Goal: Information Seeking & Learning: Learn about a topic

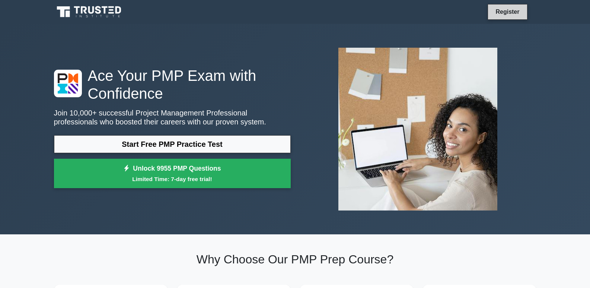
click at [502, 14] on link "Register" at bounding box center [507, 11] width 33 height 9
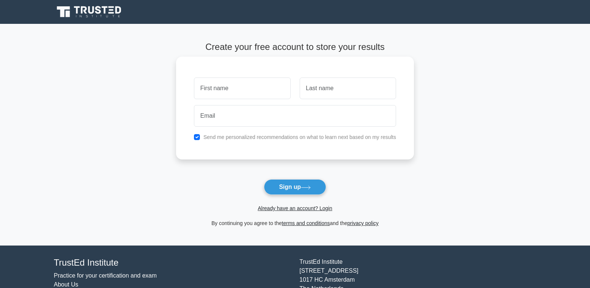
click at [229, 94] on input "text" at bounding box center [242, 88] width 96 height 22
type input "C"
type input "n"
type input "NIEVES ORTIZ"
click at [309, 85] on input "text" at bounding box center [348, 88] width 96 height 22
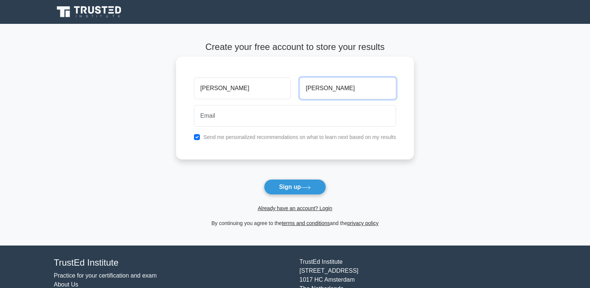
type input "CARLOS"
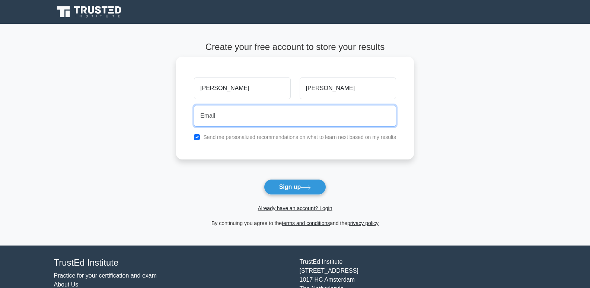
click at [285, 114] on input "email" at bounding box center [295, 116] width 202 height 22
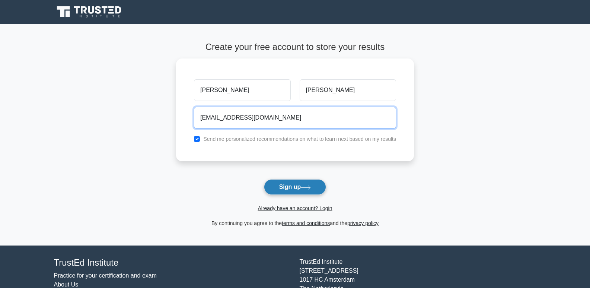
type input "CJNO5810@GMAIL.COM"
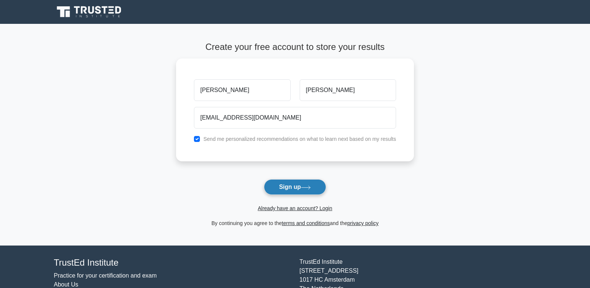
click at [293, 182] on button "Sign up" at bounding box center [295, 187] width 63 height 16
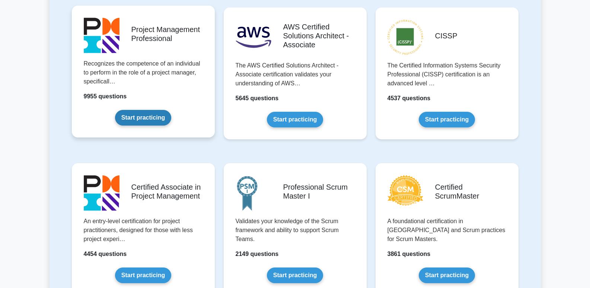
scroll to position [112, 0]
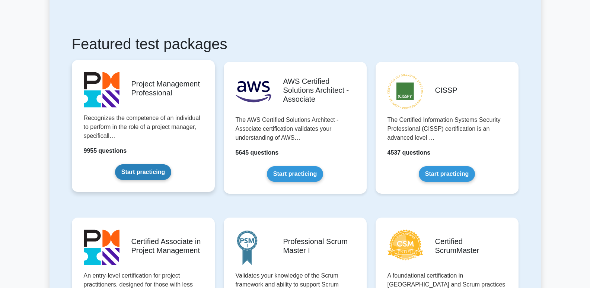
click at [153, 174] on link "Start practicing" at bounding box center [143, 172] width 56 height 16
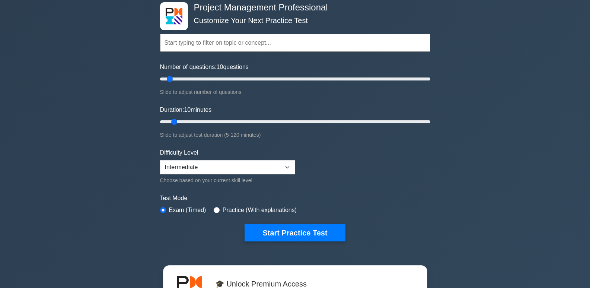
scroll to position [112, 0]
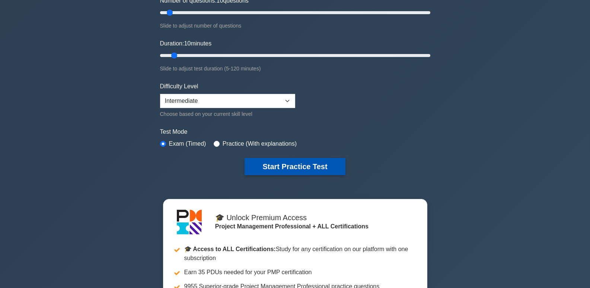
click at [294, 166] on button "Start Practice Test" at bounding box center [295, 166] width 101 height 17
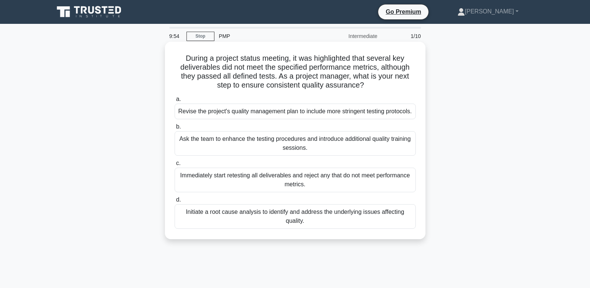
drag, startPoint x: 176, startPoint y: 58, endPoint x: 379, endPoint y: 242, distance: 273.8
click at [379, 236] on div "During a project status meeting, it was highlighted that several key deliverabl…" at bounding box center [295, 140] width 255 height 191
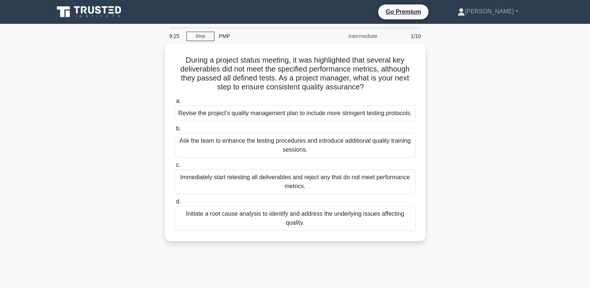
click at [435, 121] on div "During a project status meeting, it was highlighted that several key deliverabl…" at bounding box center [296, 147] width 492 height 206
click at [468, 122] on div "During a project status meeting, it was highlighted that several key deliverabl…" at bounding box center [296, 147] width 492 height 206
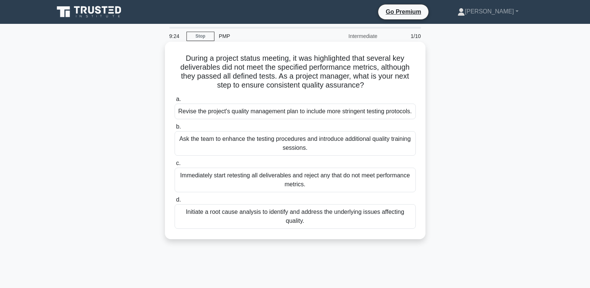
click at [394, 119] on div "Revise the project's quality management plan to include more stringent testing …" at bounding box center [295, 112] width 241 height 16
click at [175, 102] on input "a. Revise the project's quality management plan to include more stringent testi…" at bounding box center [175, 99] width 0 height 5
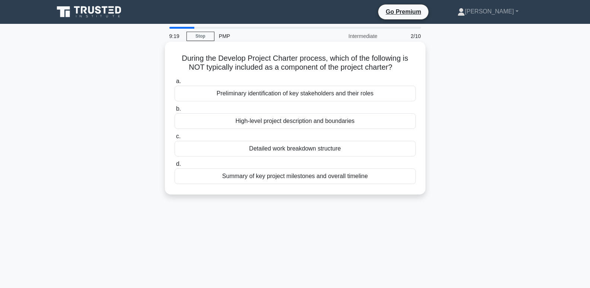
drag, startPoint x: 177, startPoint y: 58, endPoint x: 371, endPoint y: 174, distance: 225.4
click at [371, 176] on div "During the Develop Project Charter process, which of the following is NOT typic…" at bounding box center [295, 118] width 255 height 147
click at [196, 152] on div "Detailed work breakdown structure" at bounding box center [295, 149] width 241 height 16
click at [175, 139] on input "c. Detailed work breakdown structure" at bounding box center [175, 136] width 0 height 5
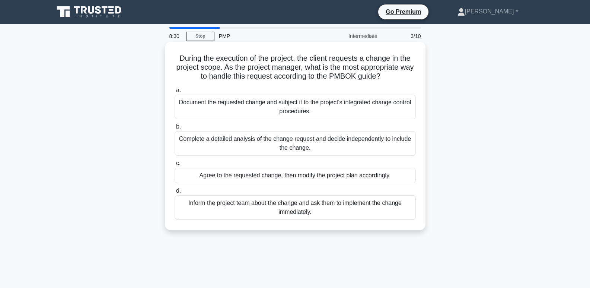
drag, startPoint x: 172, startPoint y: 56, endPoint x: 334, endPoint y: 212, distance: 224.5
click at [334, 212] on div "During the execution of the project, the client requests a change in the projec…" at bounding box center [295, 136] width 255 height 183
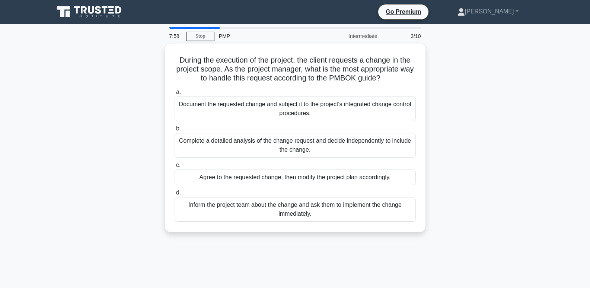
click at [506, 216] on div "During the execution of the project, the client requests a change in the projec…" at bounding box center [296, 142] width 492 height 197
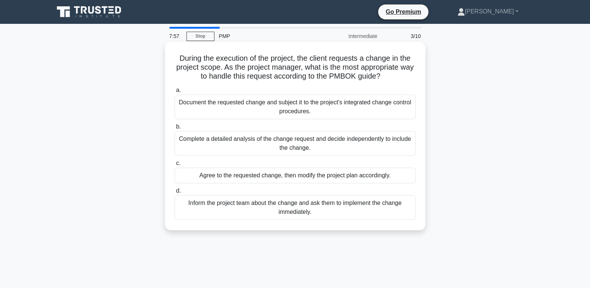
click at [326, 107] on div "Document the requested change and subject it to the project's integrated change…" at bounding box center [295, 107] width 241 height 25
click at [175, 93] on input "a. Document the requested change and subject it to the project's integrated cha…" at bounding box center [175, 90] width 0 height 5
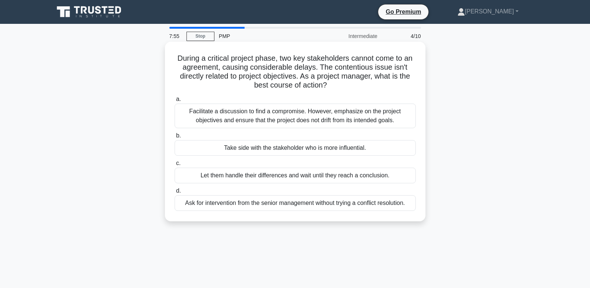
drag, startPoint x: 176, startPoint y: 58, endPoint x: 387, endPoint y: 207, distance: 258.1
click at [387, 207] on div "During a critical project phase, two key stakeholders cannot come to an agreeme…" at bounding box center [295, 132] width 255 height 174
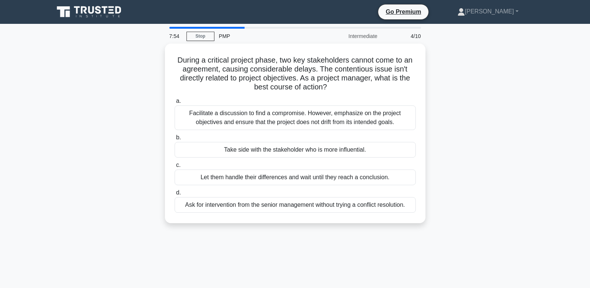
click at [489, 194] on div "During a critical project phase, two key stakeholders cannot come to an agreeme…" at bounding box center [296, 138] width 492 height 188
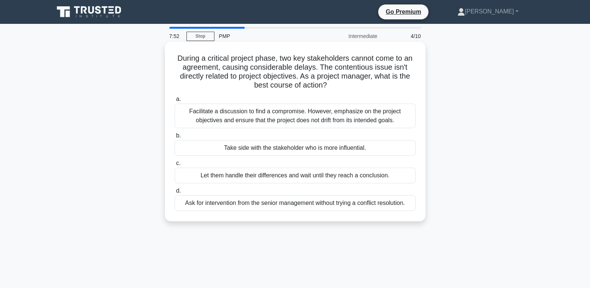
drag, startPoint x: 172, startPoint y: 54, endPoint x: 411, endPoint y: 205, distance: 282.8
click at [409, 206] on div "During a critical project phase, two key stakeholders cannot come to an agreeme…" at bounding box center [295, 132] width 255 height 174
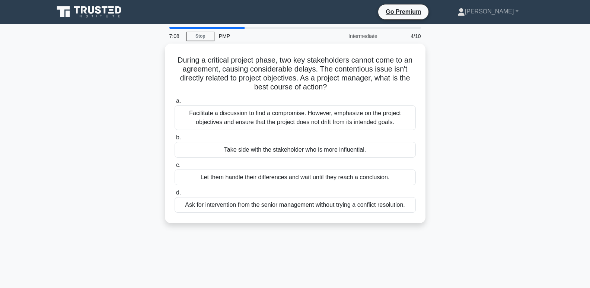
drag, startPoint x: 472, startPoint y: 199, endPoint x: 466, endPoint y: 202, distance: 6.7
click at [472, 199] on div "During a critical project phase, two key stakeholders cannot come to an agreeme…" at bounding box center [296, 138] width 492 height 188
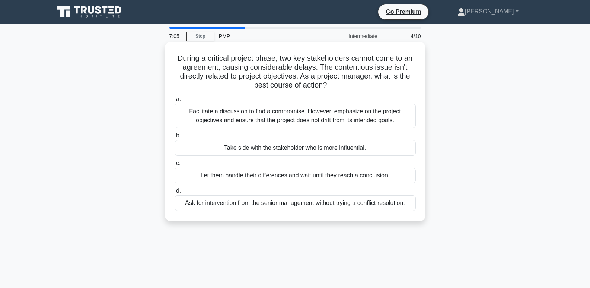
drag, startPoint x: 188, startPoint y: 111, endPoint x: 419, endPoint y: 206, distance: 249.7
click at [419, 206] on div "a. Facilitate a discussion to find a compromise. However, emphasize on the proj…" at bounding box center [295, 152] width 250 height 119
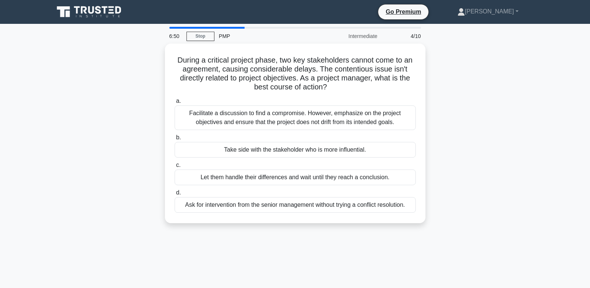
click at [466, 156] on div "During a critical project phase, two key stakeholders cannot come to an agreeme…" at bounding box center [296, 138] width 492 height 188
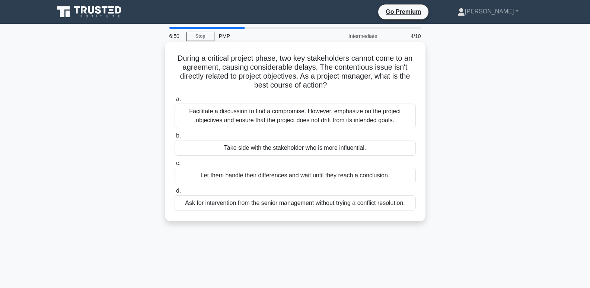
click at [368, 123] on div "Facilitate a discussion to find a compromise. However, emphasize on the project…" at bounding box center [295, 116] width 241 height 25
click at [175, 102] on input "a. Facilitate a discussion to find a compromise. However, emphasize on the proj…" at bounding box center [175, 99] width 0 height 5
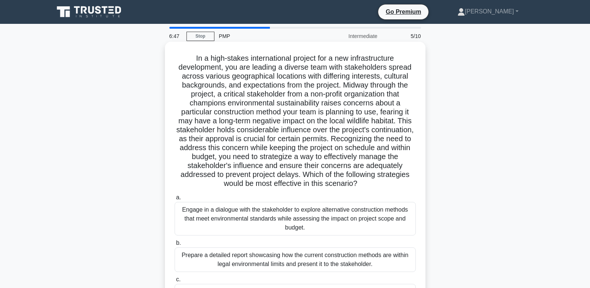
drag, startPoint x: 187, startPoint y: 55, endPoint x: 382, endPoint y: 159, distance: 221.6
click at [415, 189] on div ".spinner_0XTQ{transform-origin:center;animation:spinner_y6GP .75s linear infini…" at bounding box center [295, 199] width 255 height 308
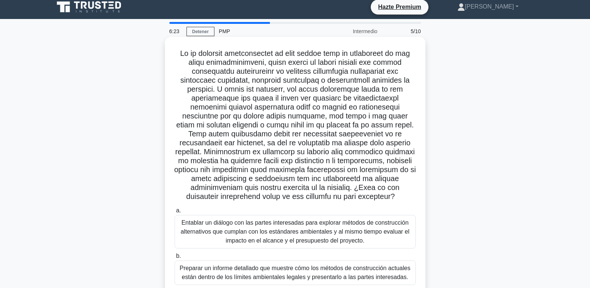
scroll to position [37, 0]
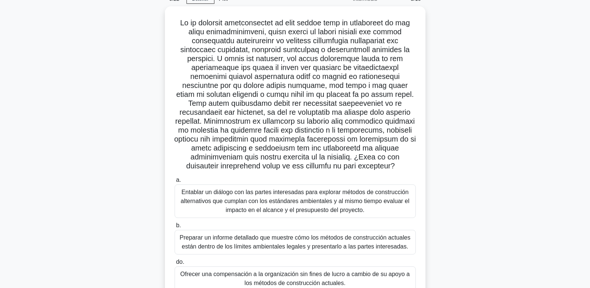
click at [448, 179] on div ".spinner_0XTQ{transform-origin:center;animation:spinner_y6GP .75s linear infini…" at bounding box center [296, 180] width 492 height 349
drag, startPoint x: 398, startPoint y: 100, endPoint x: 485, endPoint y: 51, distance: 99.6
click at [484, 51] on div ".spinner_0XTQ{transform-origin:center;animation:spinner_y6GP .75s linear infini…" at bounding box center [296, 180] width 492 height 349
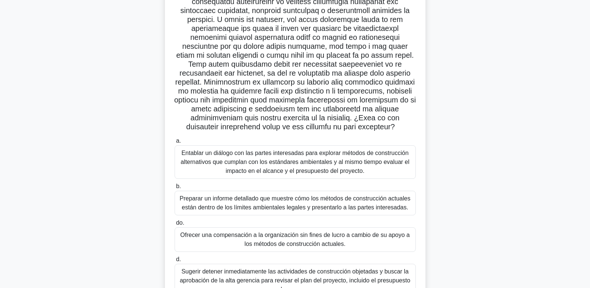
click at [310, 162] on font "Entablar un diálogo con las partes interesadas para explorar métodos de constru…" at bounding box center [295, 162] width 229 height 24
click at [175, 143] on input "a. Entablar un diálogo con las partes interesadas para explorar métodos de cons…" at bounding box center [175, 141] width 0 height 5
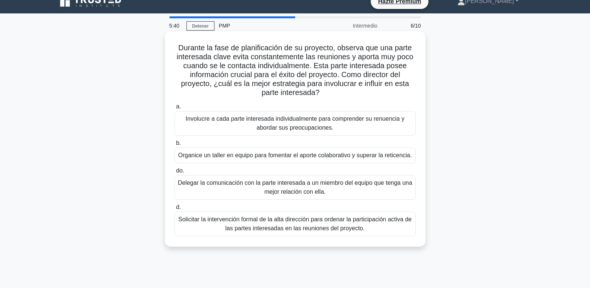
scroll to position [0, 0]
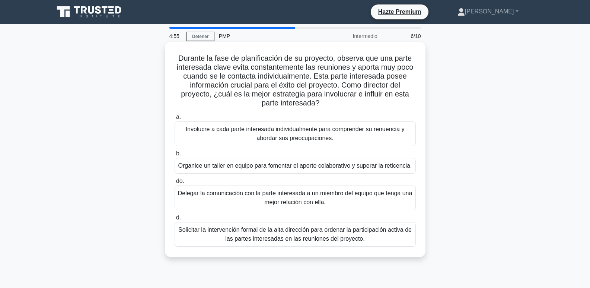
click at [292, 131] on font "Involucre a cada parte interesada individualmente para comprender su renuencia …" at bounding box center [295, 133] width 219 height 15
click at [175, 120] on input "a. Involucre a cada parte interesada individualmente para comprender su renuenc…" at bounding box center [175, 117] width 0 height 5
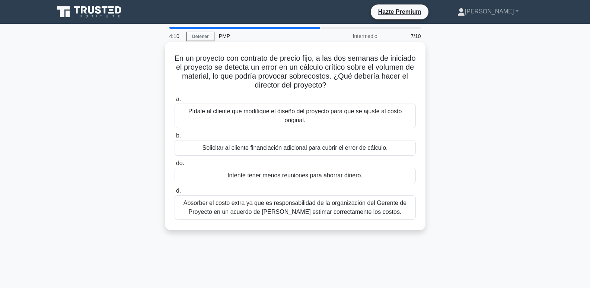
click at [333, 219] on div "Absorber el costo extra ya que es responsabilidad de la organización del Gerent…" at bounding box center [295, 207] width 241 height 25
click at [175, 193] on input "d. Absorber el costo extra ya que es responsabilidad de la organización del Ger…" at bounding box center [175, 190] width 0 height 5
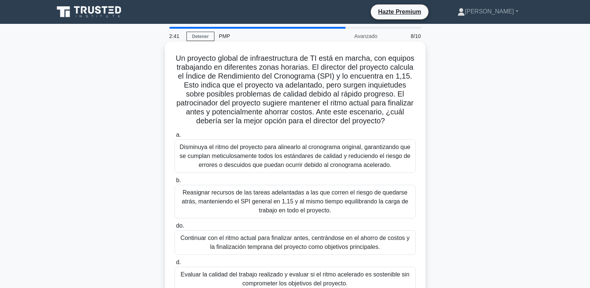
click at [282, 167] on font "Disminuya el ritmo del proyecto para alinearlo al cronograma original, garantiz…" at bounding box center [295, 156] width 231 height 24
click at [175, 137] on input "a. Disminuya el ritmo del proyecto para alinearlo al cronograma original, garan…" at bounding box center [175, 135] width 0 height 5
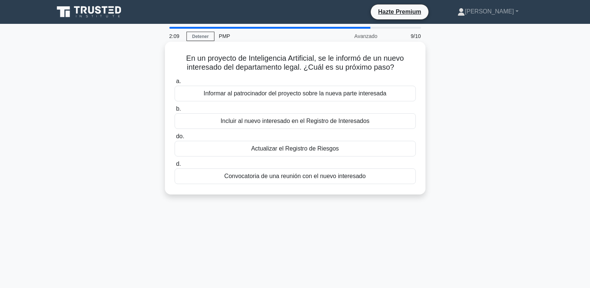
click at [291, 179] on font "Convocatoria de una reunión con el nuevo interesado" at bounding box center [296, 176] width 142 height 6
click at [175, 167] on input "d. Convocatoria de una reunión con el nuevo interesado" at bounding box center [175, 164] width 0 height 5
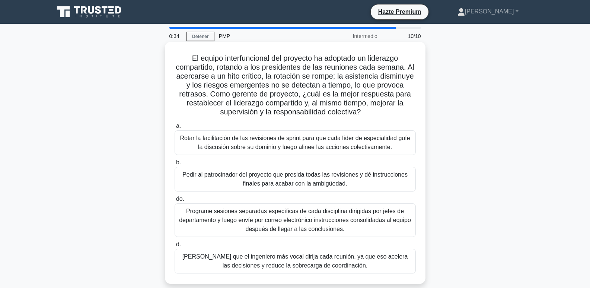
click at [292, 146] on font "Rotar la facilitación de las revisiones de sprint para que cada líder de especi…" at bounding box center [295, 142] width 230 height 15
click at [175, 129] on input "a. Rotar la facilitación de las revisiones de sprint para que cada líder de esp…" at bounding box center [175, 126] width 0 height 5
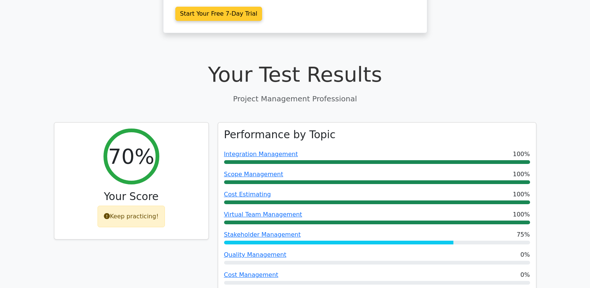
scroll to position [224, 0]
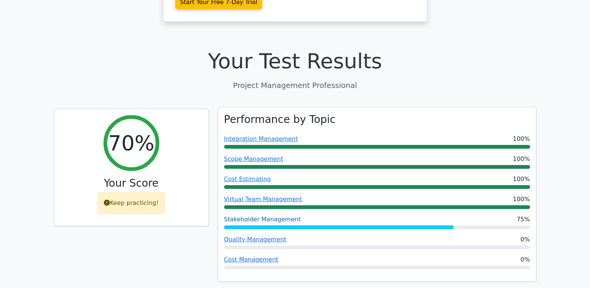
click at [260, 216] on link "Stakeholder Management" at bounding box center [262, 219] width 77 height 7
click at [254, 256] on link "Cost Management" at bounding box center [251, 259] width 54 height 7
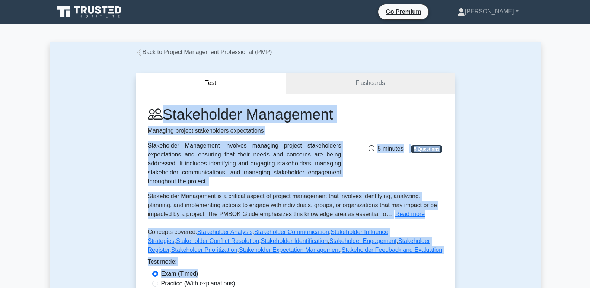
drag, startPoint x: 145, startPoint y: 109, endPoint x: 369, endPoint y: 272, distance: 277.3
click at [369, 272] on div "Stakeholder Management Managing project stakeholders expectations Stakeholder M…" at bounding box center [295, 210] width 319 height 232
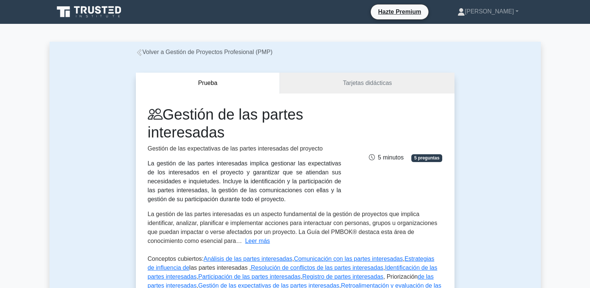
click at [370, 116] on div "Gestión de las partes interesadas Gestión de las expectativas de las partes int…" at bounding box center [295, 154] width 304 height 98
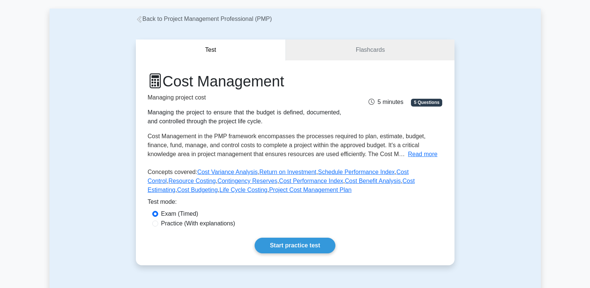
scroll to position [75, 0]
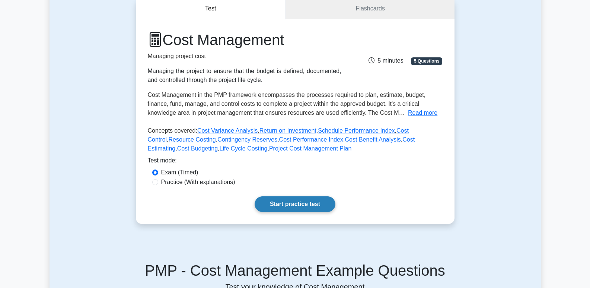
click at [304, 203] on link "Start practice test" at bounding box center [295, 204] width 81 height 16
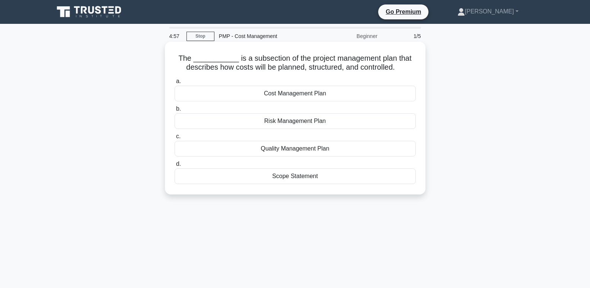
drag, startPoint x: 180, startPoint y: 54, endPoint x: 341, endPoint y: 180, distance: 204.7
click at [341, 180] on div "The ___________ is a subsection of the project management plan that describes h…" at bounding box center [295, 118] width 255 height 147
click at [316, 72] on h5 "La ___________ es una subsección del plan de gestión del proyecto que describe …" at bounding box center [295, 63] width 243 height 19
click at [314, 96] on font "Plan de Gestión de Costos" at bounding box center [295, 93] width 71 height 6
click at [175, 84] on input "a. Plan de Gestión de Costos" at bounding box center [175, 81] width 0 height 5
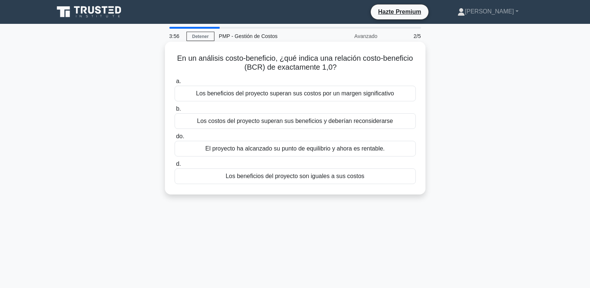
click at [299, 94] on font "Los beneficios del proyecto superan sus costos por un margen significativo" at bounding box center [295, 93] width 198 height 6
click at [175, 84] on input "a. Los beneficios del proyecto superan sus costos por un margen significativo" at bounding box center [175, 81] width 0 height 5
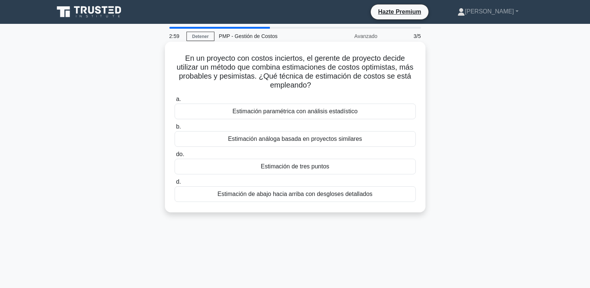
click at [314, 112] on font "Estimación paramétrica con análisis estadístico" at bounding box center [294, 111] width 125 height 6
click at [175, 102] on input "a. Estimación paramétrica con análisis estadístico" at bounding box center [175, 99] width 0 height 5
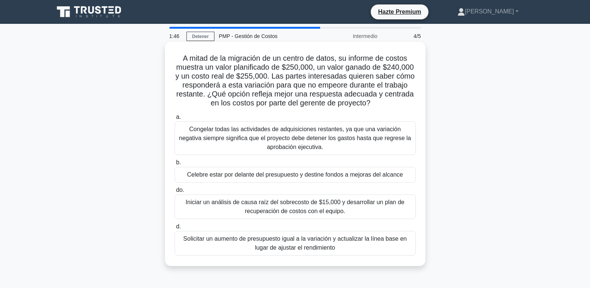
click at [267, 212] on font "Iniciar un análisis de causa raíz del sobrecosto de $15,000 y desarrollar un pl…" at bounding box center [295, 206] width 219 height 15
click at [175, 193] on input "do. Iniciar un análisis de causa raíz del sobrecosto de $15,000 y desarrollar u…" at bounding box center [175, 190] width 0 height 5
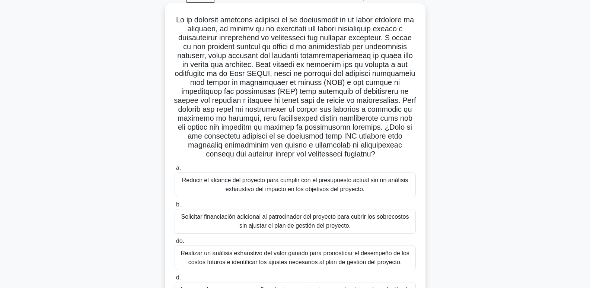
scroll to position [75, 0]
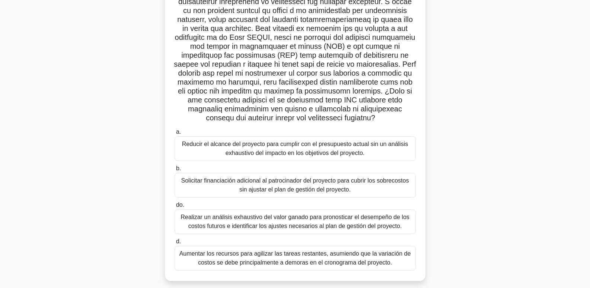
click at [288, 225] on font "Realizar un análisis exhaustivo del valor ganado para pronosticar el desempeño …" at bounding box center [295, 221] width 229 height 15
click at [175, 207] on input "do. Realizar un análisis exhaustivo del valor ganado para pronosticar el desemp…" at bounding box center [175, 205] width 0 height 5
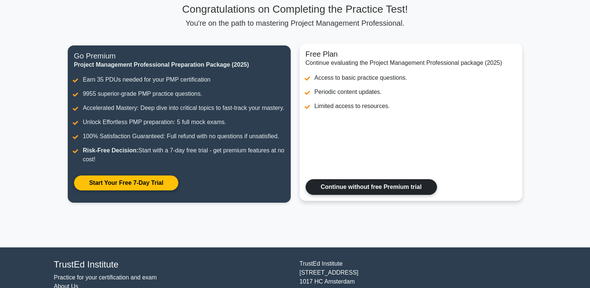
scroll to position [107, 0]
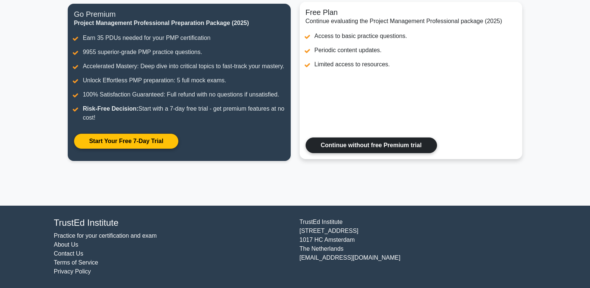
click at [351, 147] on link "Continue without free Premium trial" at bounding box center [371, 145] width 131 height 16
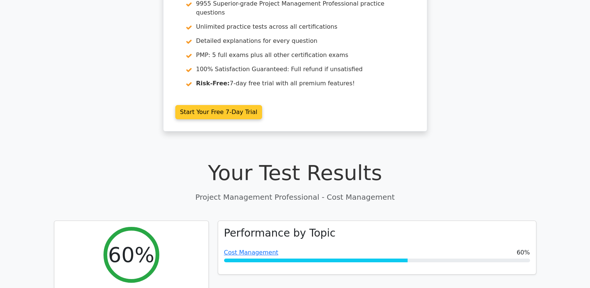
scroll to position [37, 0]
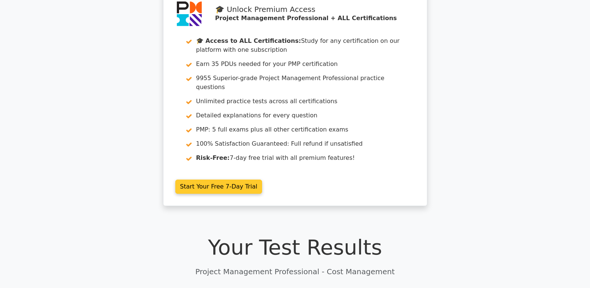
click at [228, 180] on link "Start Your Free 7-Day Trial" at bounding box center [218, 187] width 87 height 14
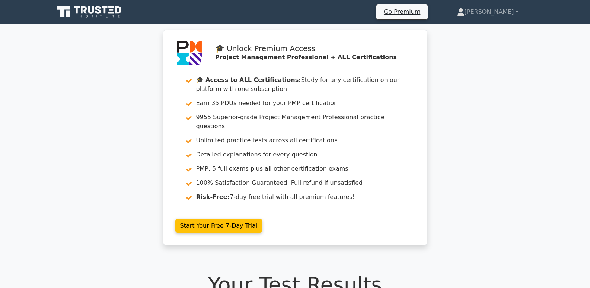
click at [100, 15] on icon at bounding box center [90, 12] width 72 height 14
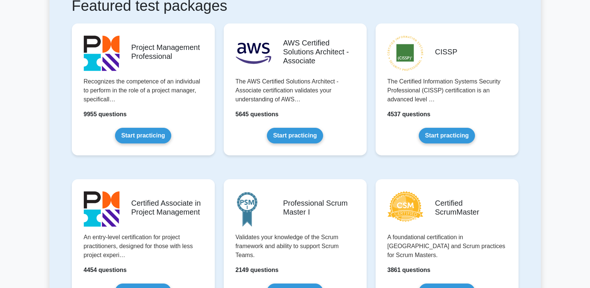
scroll to position [186, 0]
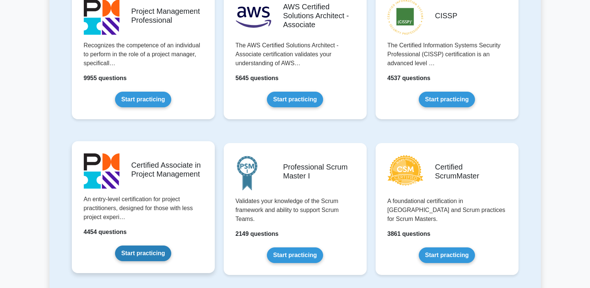
click at [151, 253] on link "Start practicing" at bounding box center [143, 253] width 56 height 16
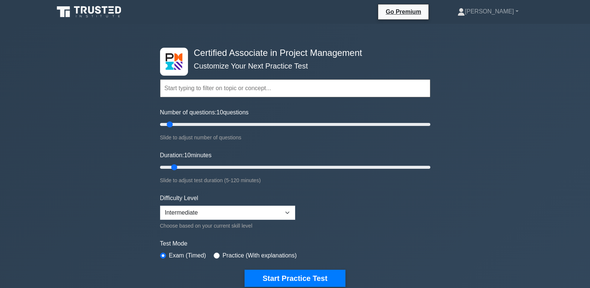
scroll to position [112, 0]
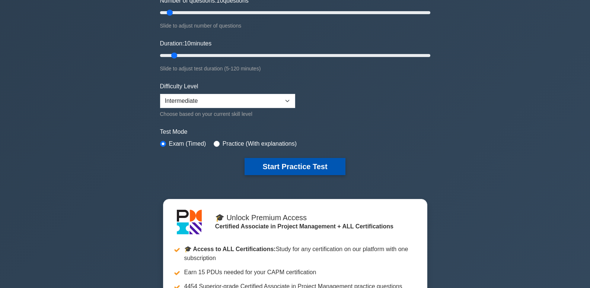
click at [293, 161] on button "Start Practice Test" at bounding box center [295, 166] width 101 height 17
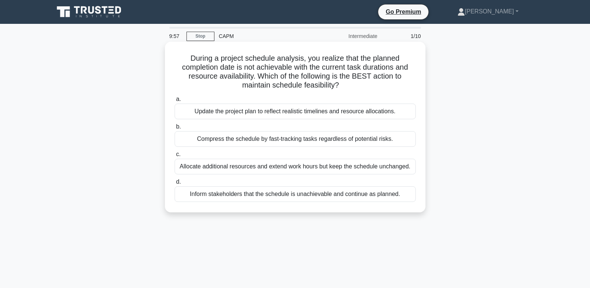
drag, startPoint x: 190, startPoint y: 56, endPoint x: 393, endPoint y: 204, distance: 251.9
click at [398, 211] on div "During a project schedule analysis, you realize that the planned completion dat…" at bounding box center [295, 127] width 261 height 171
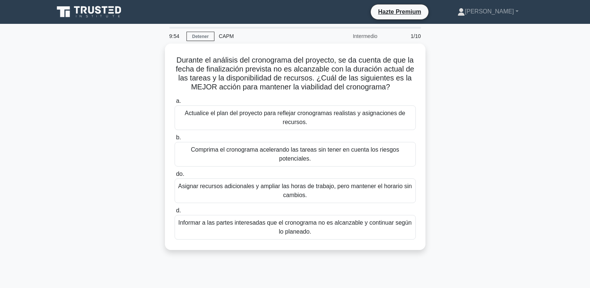
click at [111, 60] on div "Durante el análisis del cronograma del proyecto, se da cuenta de que la fecha d…" at bounding box center [296, 151] width 492 height 215
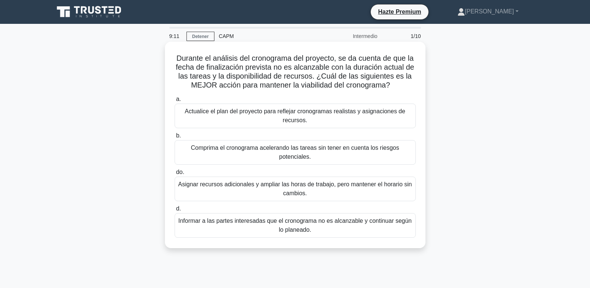
click at [302, 115] on font "Actualice el plan del proyecto para reflejar cronogramas realistas y asignacion…" at bounding box center [295, 115] width 221 height 15
click at [175, 102] on input "a. Actualice el plan del proyecto para reflejar cronogramas realistas y asignac…" at bounding box center [175, 99] width 0 height 5
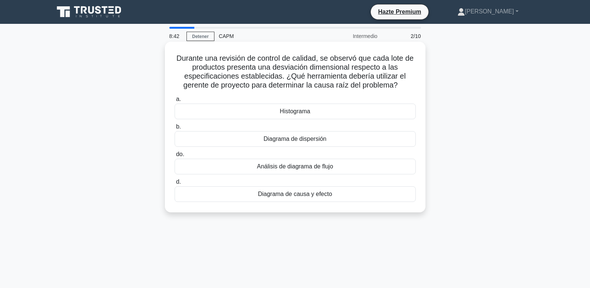
click at [310, 197] on font "Diagrama de causa y efecto" at bounding box center [295, 194] width 74 height 6
click at [175, 184] on input "d. Diagrama de causa y efecto" at bounding box center [175, 182] width 0 height 5
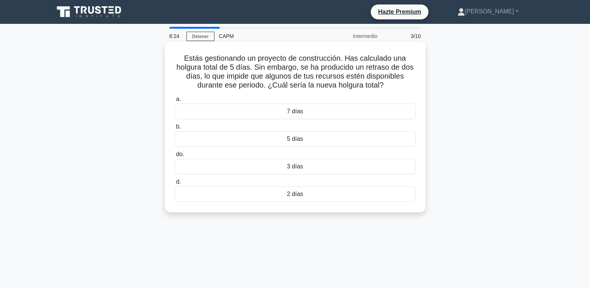
click at [310, 113] on div "7 días" at bounding box center [295, 112] width 241 height 16
click at [175, 102] on input "a. 7 días" at bounding box center [175, 99] width 0 height 5
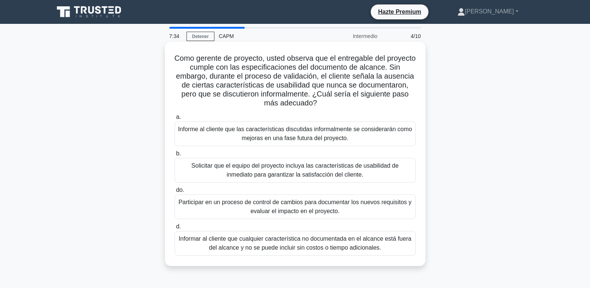
click at [347, 168] on font "Solicitar que el equipo del proyecto incluya las características de usabilidad …" at bounding box center [294, 169] width 207 height 15
click at [175, 156] on input "b. Solicitar que el equipo del proyecto incluya las características de usabilid…" at bounding box center [175, 153] width 0 height 5
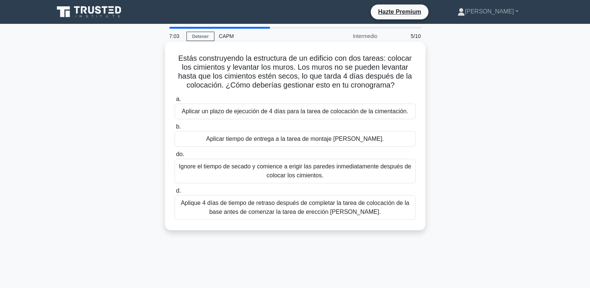
click at [297, 114] on font "Aplicar un plazo de ejecución de 4 días para la tarea de colocación de la cimen…" at bounding box center [295, 111] width 226 height 6
click at [175, 102] on input "a. Aplicar un plazo de ejecución de 4 días para la tarea de colocación de la ci…" at bounding box center [175, 99] width 0 height 5
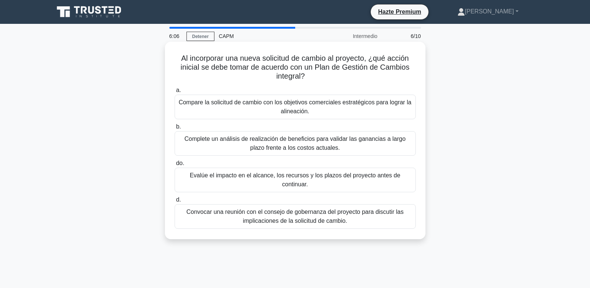
click at [330, 106] on font "Compare la solicitud de cambio con los objetivos comerciales estratégicos para …" at bounding box center [295, 106] width 233 height 15
click at [175, 93] on input "a. Compare la solicitud de cambio con los objetivos comerciales estratégicos pa…" at bounding box center [175, 90] width 0 height 5
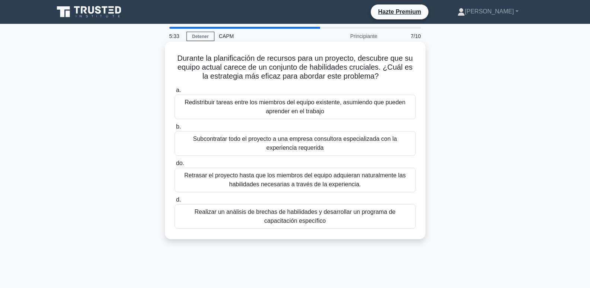
click at [281, 225] on font "Realizar un análisis de brechas de habilidades y desarrollar un programa de cap…" at bounding box center [295, 216] width 235 height 18
click at [175, 202] on input "d. Realizar un análisis de brechas de habilidades y desarrollar un programa de …" at bounding box center [175, 199] width 0 height 5
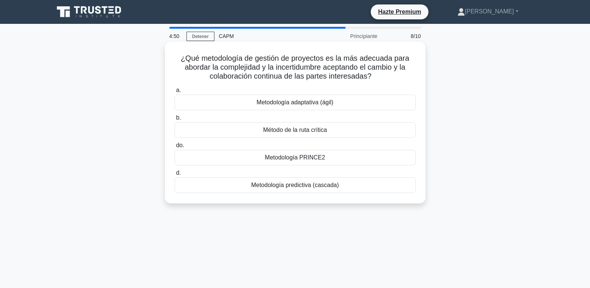
click at [309, 103] on font "Metodología adaptativa (ágil)" at bounding box center [295, 102] width 77 height 6
click at [175, 93] on input "a. Metodología adaptativa (ágil)" at bounding box center [175, 90] width 0 height 5
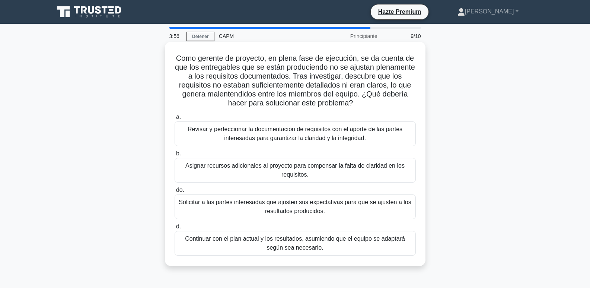
click at [278, 131] on font "Revisar y perfeccionar la documentación de requisitos con el aporte de las part…" at bounding box center [295, 133] width 215 height 15
click at [175, 120] on input "a. Revisar y perfeccionar la documentación de requisitos con el aporte de las p…" at bounding box center [175, 117] width 0 height 5
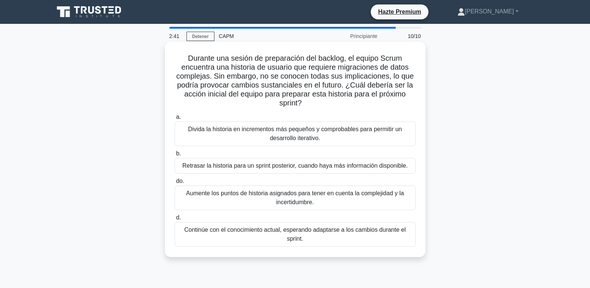
click at [291, 166] on font "Retrasar la historia para un sprint posterior, cuando haya más información disp…" at bounding box center [296, 165] width 226 height 6
click at [175, 156] on input "b. Retrasar la historia para un sprint posterior, cuando haya más información d…" at bounding box center [175, 153] width 0 height 5
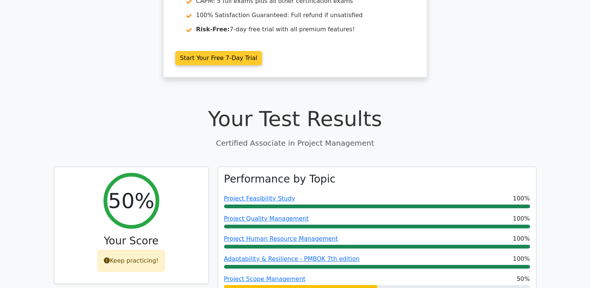
scroll to position [261, 0]
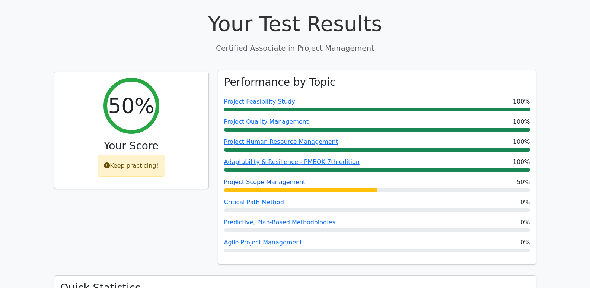
click at [265, 178] on link "Project Scope Management" at bounding box center [265, 181] width 82 height 7
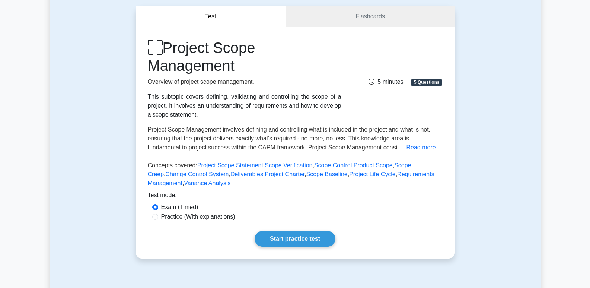
scroll to position [112, 0]
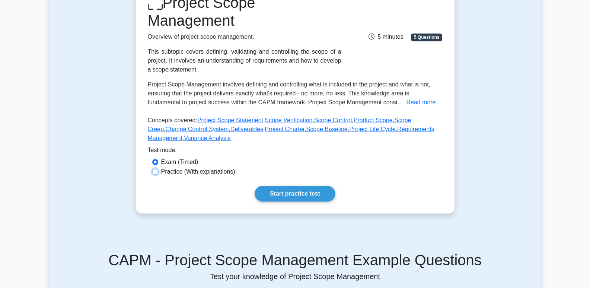
click at [153, 171] on input "Practice (With explanations)" at bounding box center [155, 172] width 6 height 6
radio input "true"
click at [279, 191] on link "Start practice test" at bounding box center [295, 194] width 81 height 16
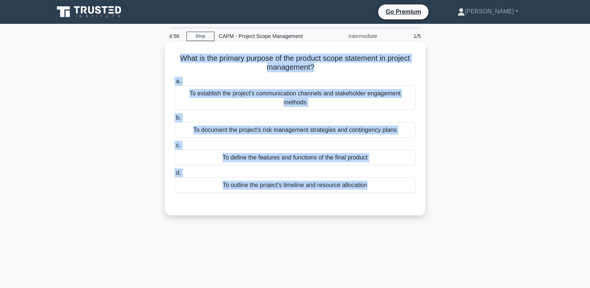
drag, startPoint x: 174, startPoint y: 58, endPoint x: 365, endPoint y: 198, distance: 236.8
click at [365, 198] on div "What is the primary purpose of the product scope statement in project managemen…" at bounding box center [295, 129] width 255 height 168
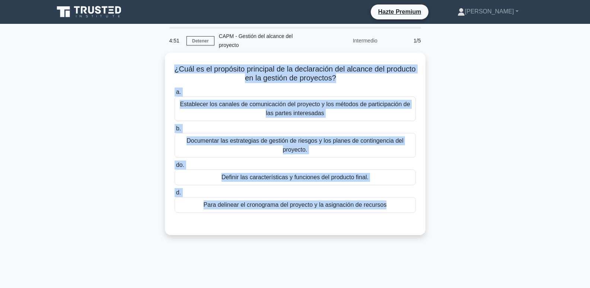
click at [485, 213] on div "¿Cuál es el propósito principal de la declaración del alcance del producto en l…" at bounding box center [296, 148] width 492 height 191
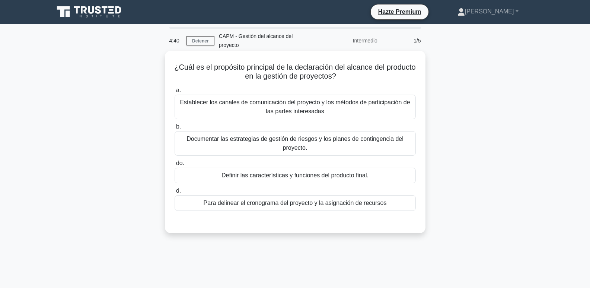
click at [328, 149] on font "Documentar las estrategias de gestión de riesgos y los planes de contingencia d…" at bounding box center [295, 143] width 235 height 18
click at [175, 129] on input "b. Documentar las estrategias de gestión de riesgos y los planes de contingenci…" at bounding box center [175, 126] width 0 height 5
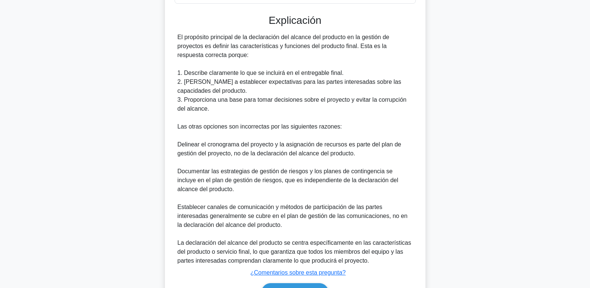
scroll to position [254, 0]
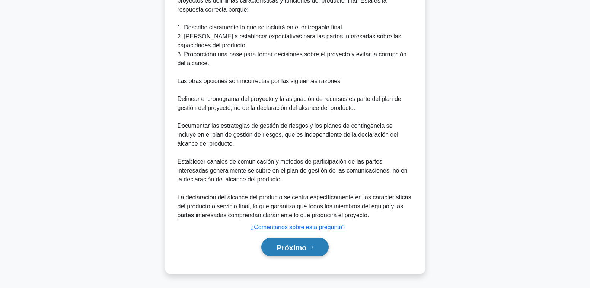
click at [310, 240] on button "Próximo" at bounding box center [295, 247] width 67 height 19
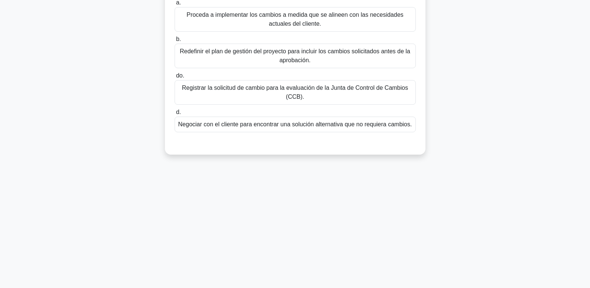
scroll to position [0, 0]
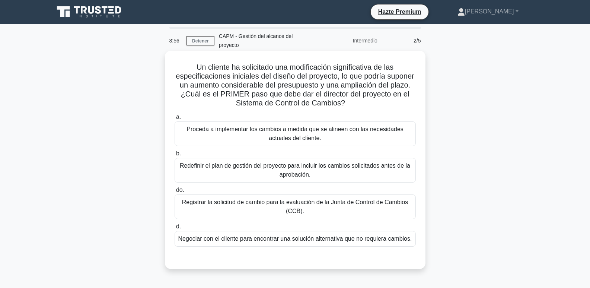
click at [304, 172] on font "Redefinir el plan de gestión del proyecto para incluir los cambios solicitados …" at bounding box center [295, 169] width 231 height 15
click at [175, 156] on input "b. Redefinir el plan de gestión del proyecto para incluir los cambios solicitad…" at bounding box center [175, 153] width 0 height 5
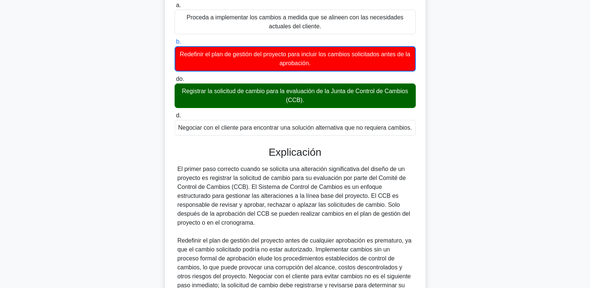
scroll to position [191, 0]
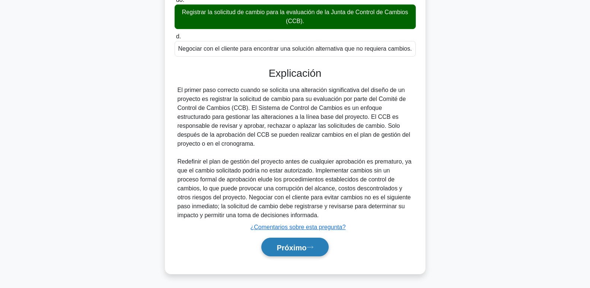
click at [300, 243] on font "Próximo" at bounding box center [292, 247] width 30 height 8
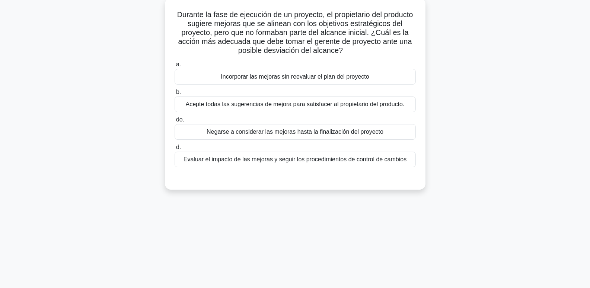
scroll to position [3, 0]
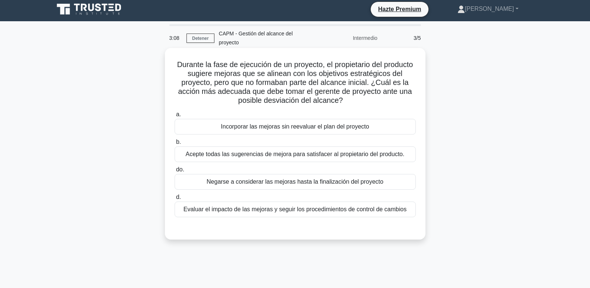
click at [299, 130] on font "Incorporar las mejoras sin reevaluar el plan del proyecto" at bounding box center [295, 126] width 148 height 6
click at [175, 117] on input "a. Incorporar las mejoras sin reevaluar el plan del proyecto" at bounding box center [175, 114] width 0 height 5
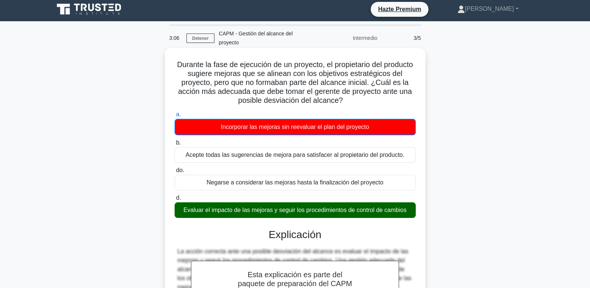
click at [314, 208] on font "Evaluar el impacto de las mejoras y seguir los procedimientos de control de cam…" at bounding box center [295, 210] width 223 height 6
click at [175, 200] on input "d. Evaluar el impacto de las mejoras y seguir los procedimientos de control de …" at bounding box center [175, 198] width 0 height 5
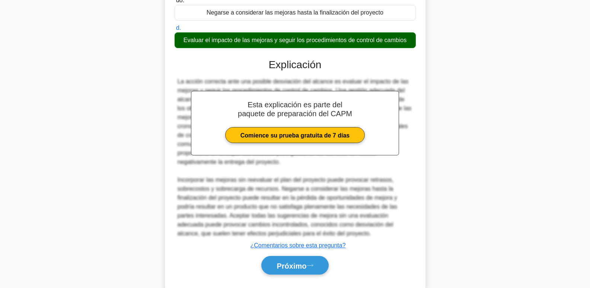
scroll to position [191, 0]
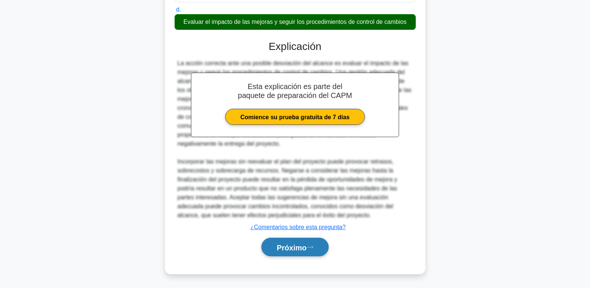
click at [307, 240] on button "Próximo" at bounding box center [295, 247] width 67 height 19
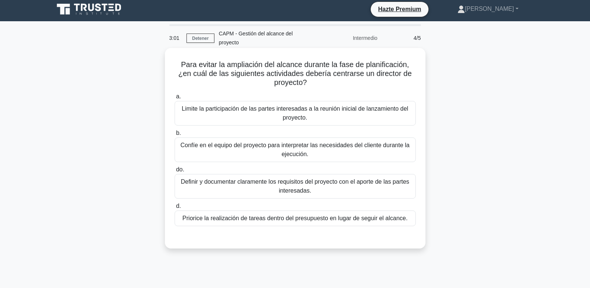
scroll to position [0, 0]
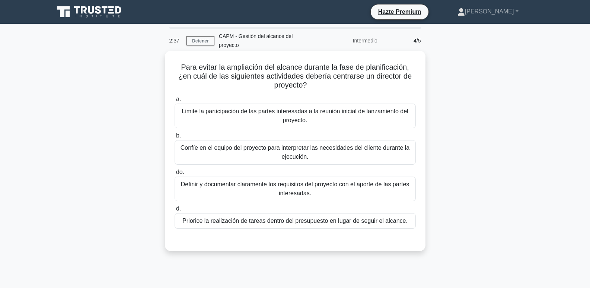
click at [292, 193] on font "Definir y documentar claramente los requisitos del proyecto con el aporte de la…" at bounding box center [295, 188] width 229 height 15
click at [175, 175] on input "do. Definir y documentar claramente los requisitos del proyecto con el aporte d…" at bounding box center [175, 172] width 0 height 5
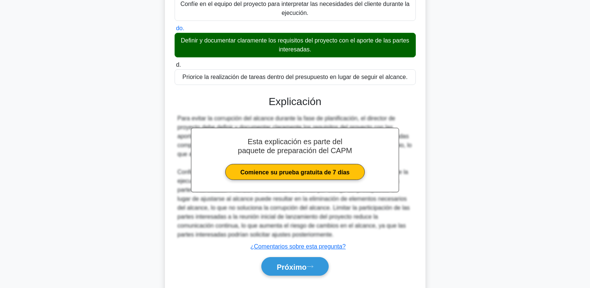
scroll to position [164, 0]
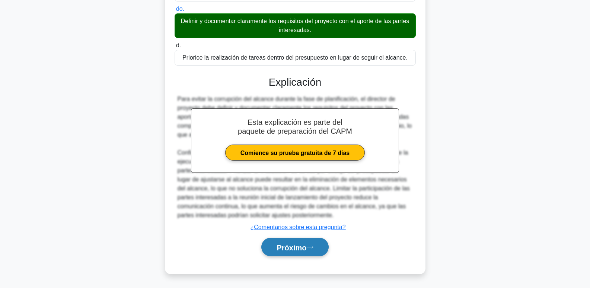
click at [301, 253] on button "Próximo" at bounding box center [295, 247] width 67 height 19
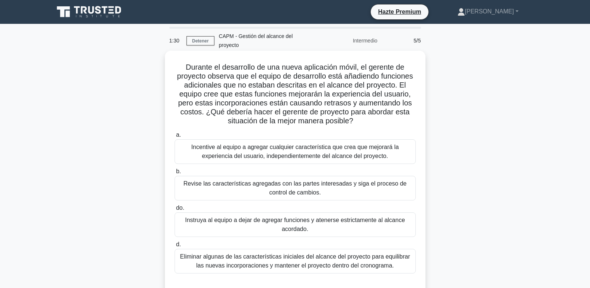
scroll to position [37, 0]
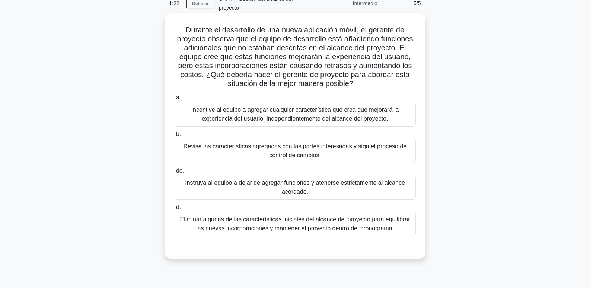
click at [268, 155] on font "Revise las características agregadas con las partes interesadas y siga el proce…" at bounding box center [295, 151] width 235 height 18
click at [175, 137] on input "b. Revise las características agregadas con las partes interesadas y siga el pr…" at bounding box center [175, 134] width 0 height 5
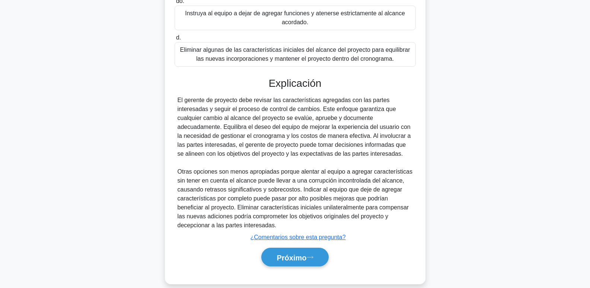
scroll to position [218, 0]
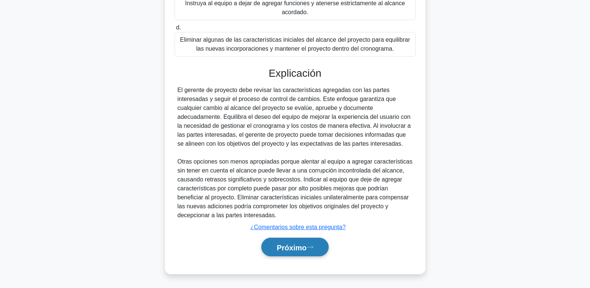
click at [298, 246] on font "Próximo" at bounding box center [292, 247] width 30 height 8
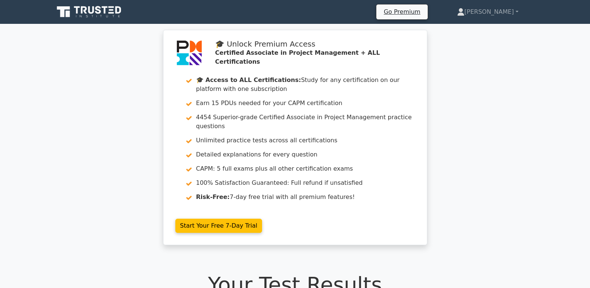
click at [111, 11] on icon at bounding box center [90, 12] width 72 height 14
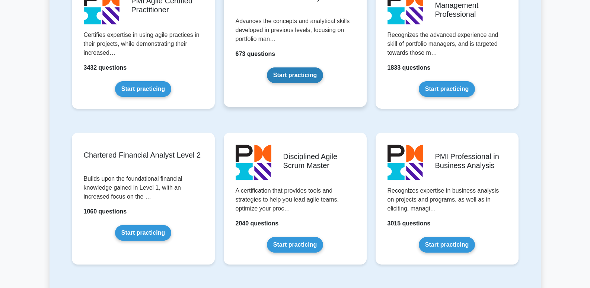
scroll to position [671, 0]
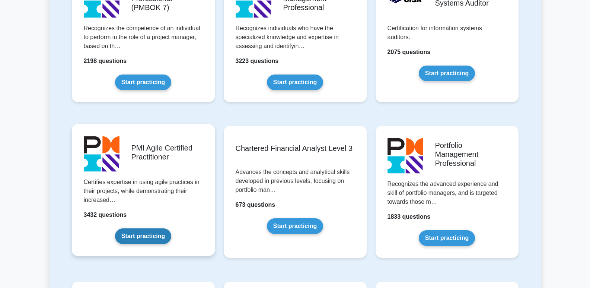
click at [142, 232] on link "Start practicing" at bounding box center [143, 236] width 56 height 16
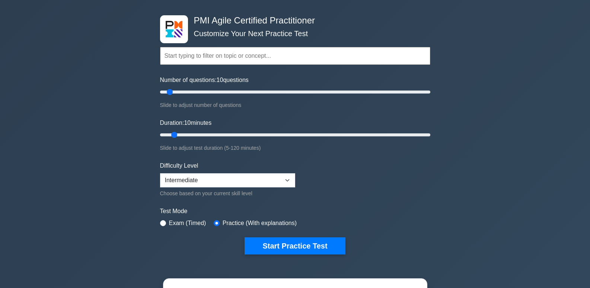
scroll to position [75, 0]
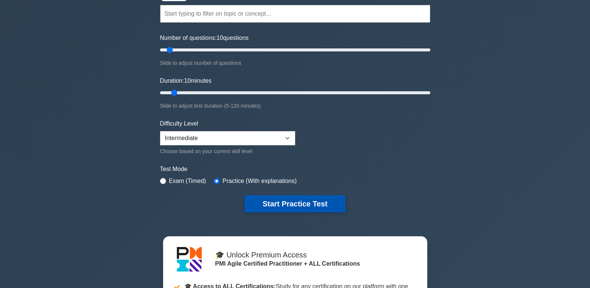
click at [295, 205] on button "Start Practice Test" at bounding box center [295, 203] width 101 height 17
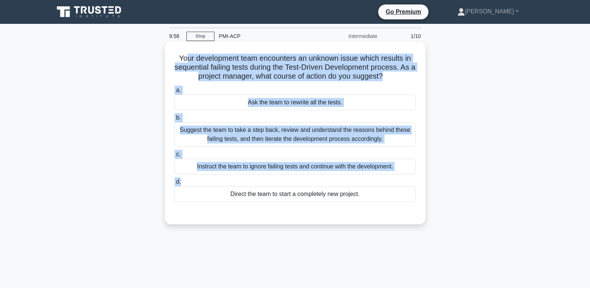
drag, startPoint x: 185, startPoint y: 54, endPoint x: 343, endPoint y: 182, distance: 203.7
click at [343, 182] on div "Your development team encounters an unknown issue which results in sequential f…" at bounding box center [295, 133] width 255 height 177
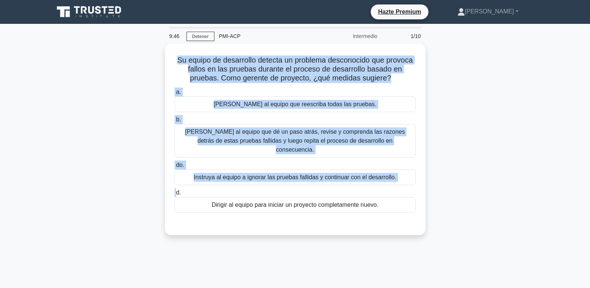
click at [462, 114] on div "Su equipo de desarrollo detecta un problema desconocido que provoca fallos en l…" at bounding box center [296, 144] width 492 height 200
click at [468, 125] on div "Su equipo de desarrollo detecta un problema desconocido que provoca fallos en l…" at bounding box center [296, 144] width 492 height 200
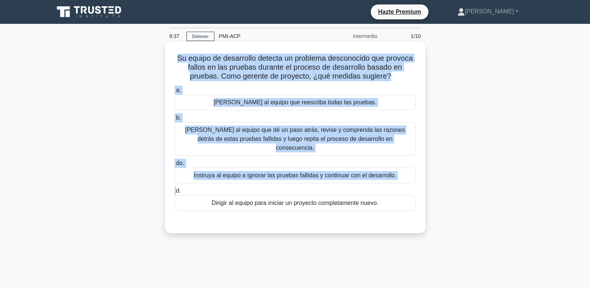
click at [333, 131] on font "Sugiera al equipo que dé un paso atrás, revise y comprenda las razones detrás d…" at bounding box center [295, 139] width 220 height 24
click at [175, 120] on input "b. Sugiera al equipo que dé un paso atrás, revise y comprenda las razones detrá…" at bounding box center [175, 117] width 0 height 5
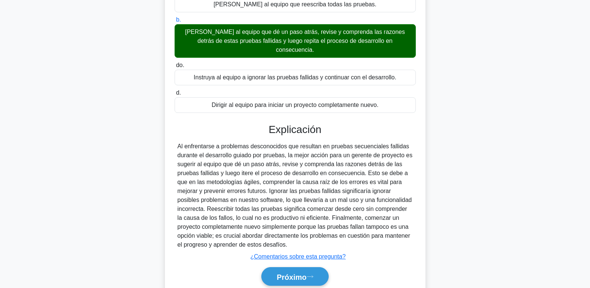
scroll to position [119, 0]
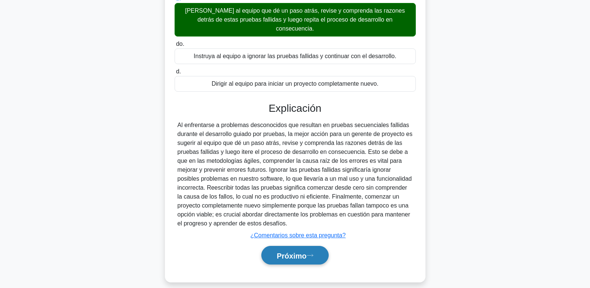
click at [295, 251] on font "Próximo" at bounding box center [292, 255] width 30 height 8
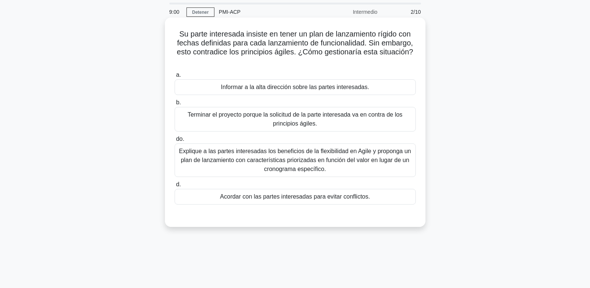
scroll to position [37, 0]
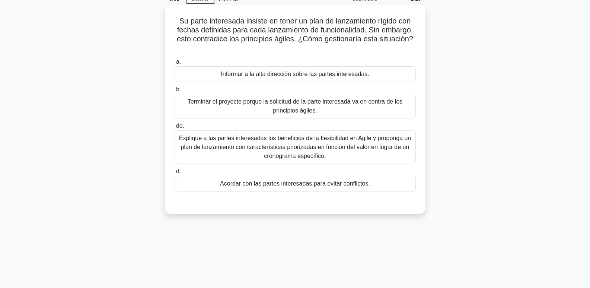
click at [234, 148] on font "Explique a las partes interesadas los beneficios de la flexibilidad en Agile y …" at bounding box center [295, 147] width 232 height 24
click at [175, 129] on input "do. Explique a las partes interesadas los beneficios de la flexibilidad en Agil…" at bounding box center [175, 126] width 0 height 5
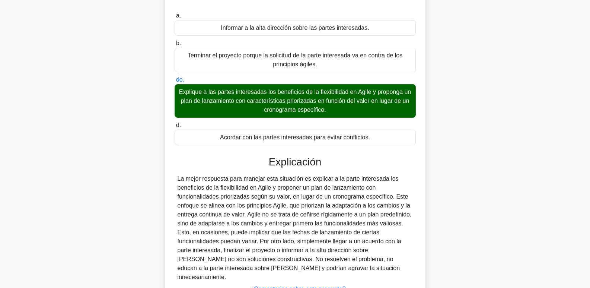
scroll to position [137, 0]
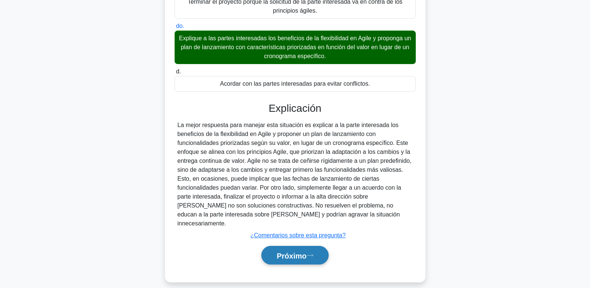
click at [303, 251] on font "Próximo" at bounding box center [292, 255] width 30 height 8
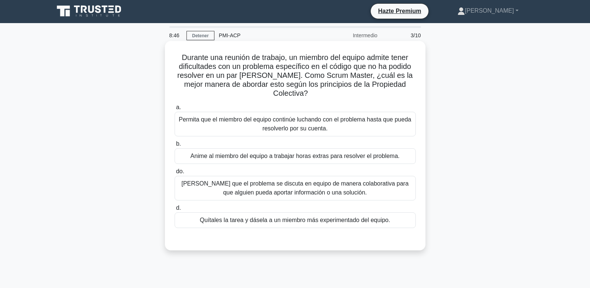
scroll to position [0, 0]
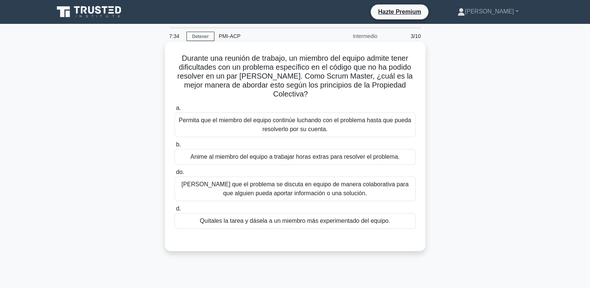
click at [293, 191] on font "Sugiera que el problema se discuta en equipo de manera colaborativa para que al…" at bounding box center [294, 188] width 227 height 15
click at [175, 175] on input "do. Sugiera que el problema se discuta en equipo de manera colaborativa para qu…" at bounding box center [175, 172] width 0 height 5
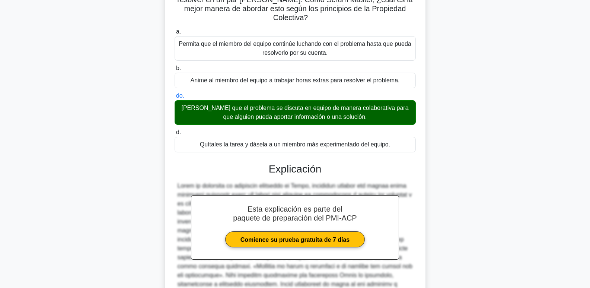
scroll to position [149, 0]
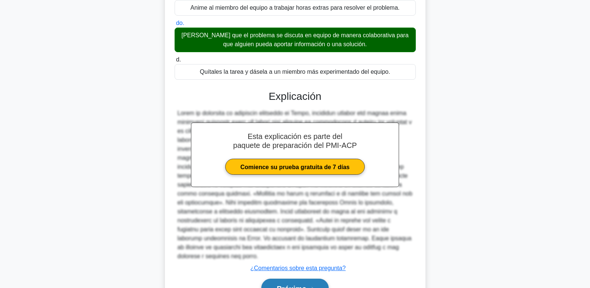
click at [311, 286] on icon at bounding box center [310, 288] width 7 height 4
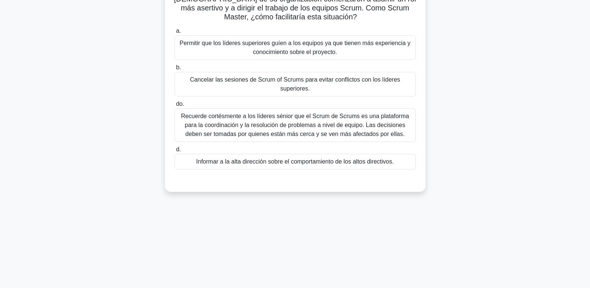
scroll to position [3, 0]
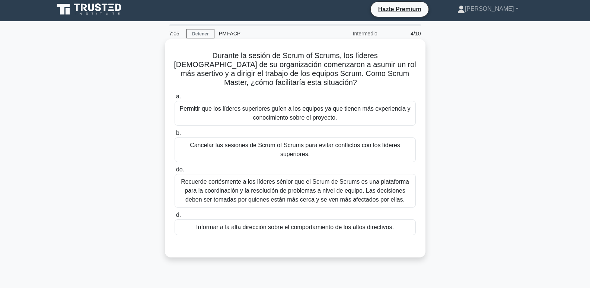
click at [298, 180] on font "Recuerde cortésmente a los líderes sénior que el Scrum de Scrums es una platafo…" at bounding box center [295, 190] width 228 height 24
click at [175, 172] on input "do. Recuerde cortésmente a los líderes sénior que el Scrum de Scrums es una pla…" at bounding box center [175, 169] width 0 height 5
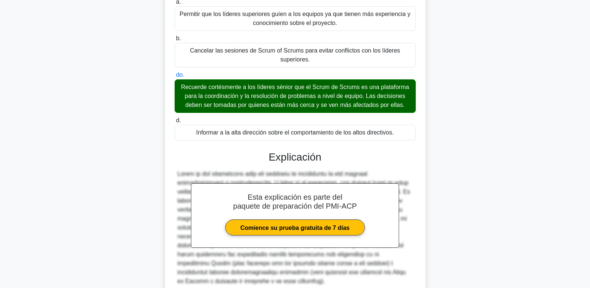
scroll to position [152, 0]
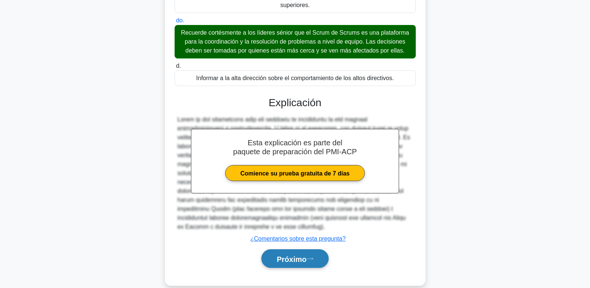
click at [307, 255] on font "Próximo" at bounding box center [292, 259] width 30 height 8
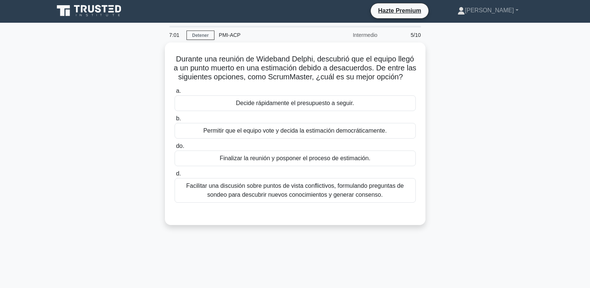
scroll to position [0, 0]
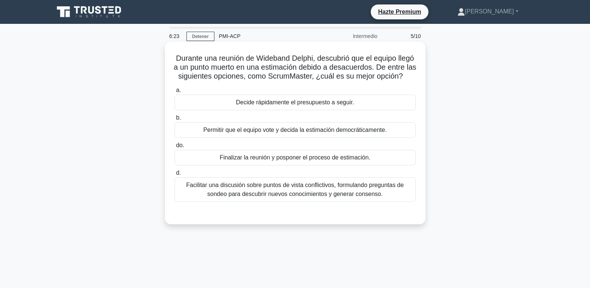
click at [239, 196] on font "Facilitar una discusión sobre puntos de vista conflictivos, formulando pregunta…" at bounding box center [295, 189] width 218 height 15
click at [175, 175] on input "d. Facilitar una discusión sobre puntos de vista conflictivos, formulando pregu…" at bounding box center [175, 173] width 0 height 5
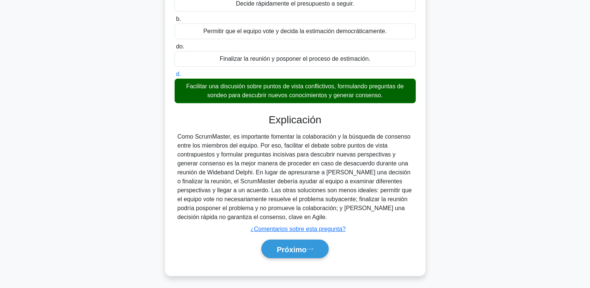
scroll to position [114, 0]
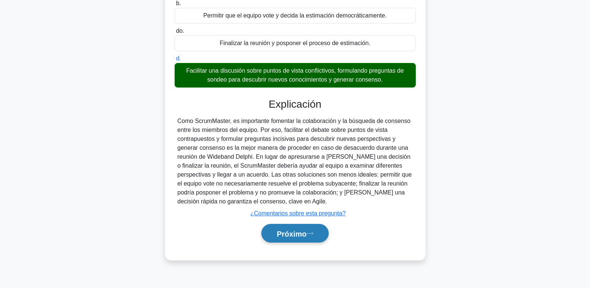
click at [311, 239] on button "Próximo" at bounding box center [295, 233] width 67 height 19
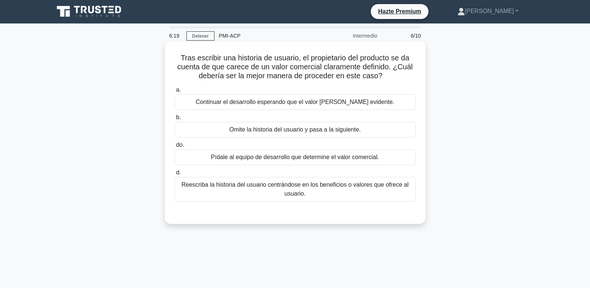
scroll to position [0, 0]
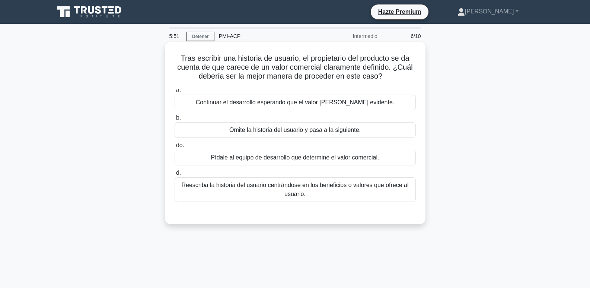
click at [339, 165] on div "Pídale al equipo de desarrollo que determine el valor comercial." at bounding box center [295, 158] width 241 height 16
click at [175, 148] on input "do. Pídale al equipo de desarrollo que determine el valor comercial." at bounding box center [175, 145] width 0 height 5
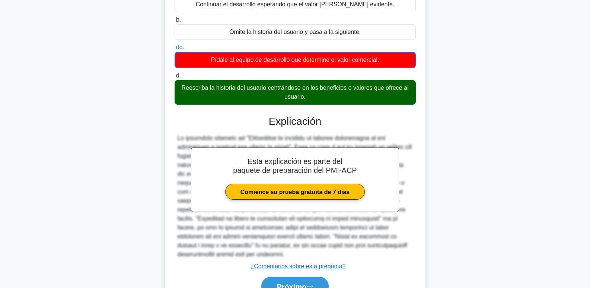
scroll to position [129, 0]
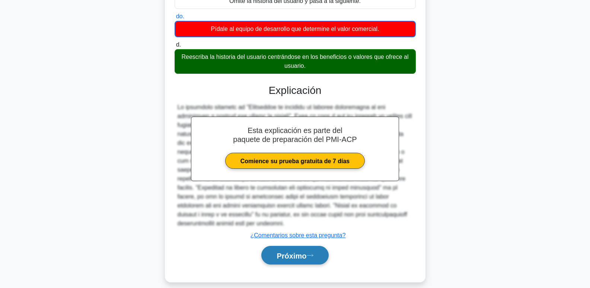
click at [301, 251] on font "Próximo" at bounding box center [292, 255] width 30 height 8
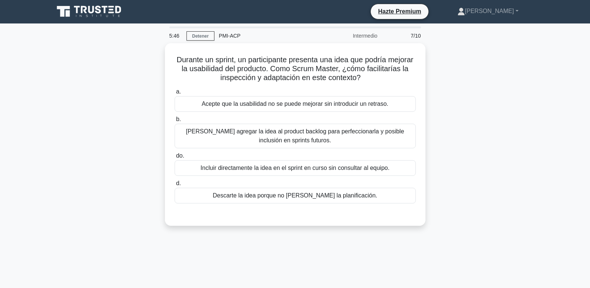
scroll to position [0, 0]
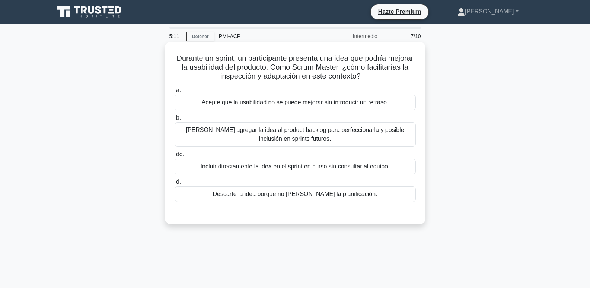
click at [283, 137] on font "Sugiera agregar la idea al product backlog para perfeccionarla y posible inclus…" at bounding box center [295, 134] width 218 height 15
click at [175, 120] on input "b. Sugiera agregar la idea al product backlog para perfeccionarla y posible inc…" at bounding box center [175, 117] width 0 height 5
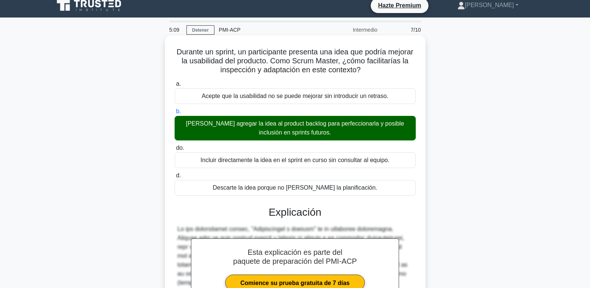
scroll to position [128, 0]
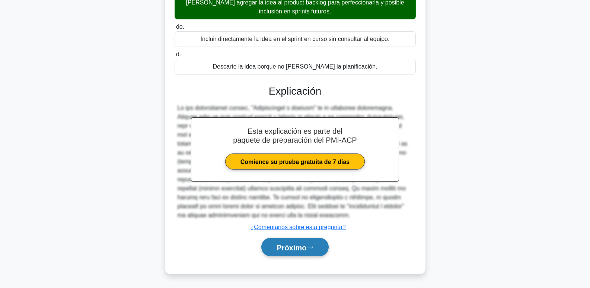
click at [300, 252] on button "Próximo" at bounding box center [295, 247] width 67 height 19
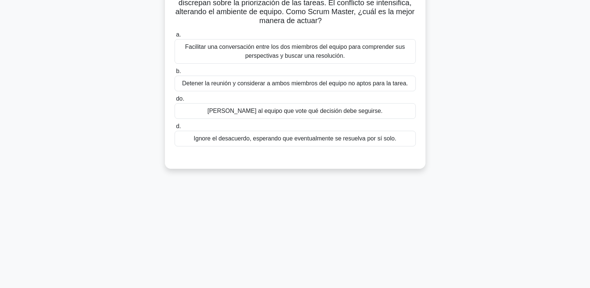
scroll to position [0, 0]
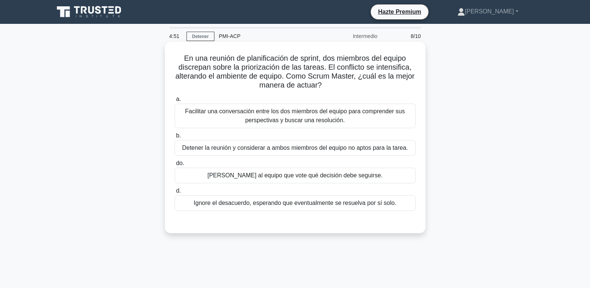
click at [265, 123] on font "Facilitar una conversación entre los dos miembros del equipo para comprender su…" at bounding box center [295, 115] width 220 height 15
click at [175, 102] on input "a. Facilitar una conversación entre los dos miembros del equipo para comprender…" at bounding box center [175, 99] width 0 height 5
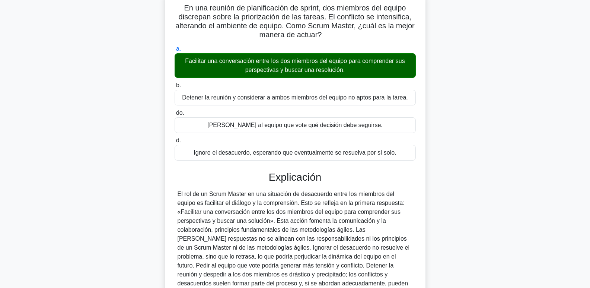
scroll to position [119, 0]
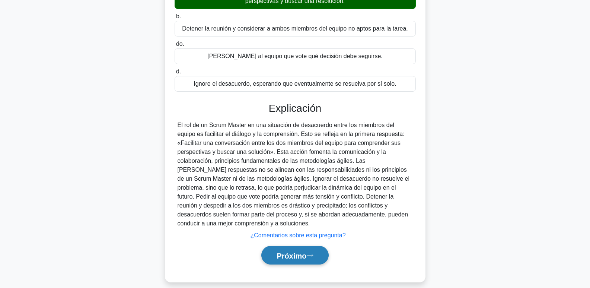
click at [299, 251] on font "Próximo" at bounding box center [292, 255] width 30 height 8
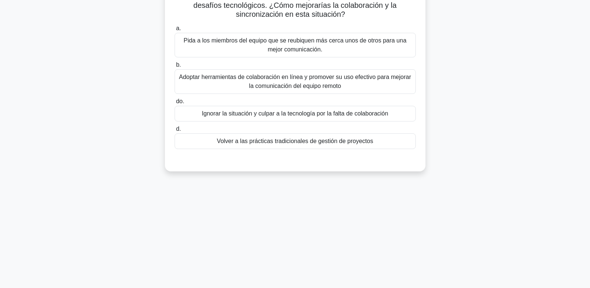
scroll to position [3, 0]
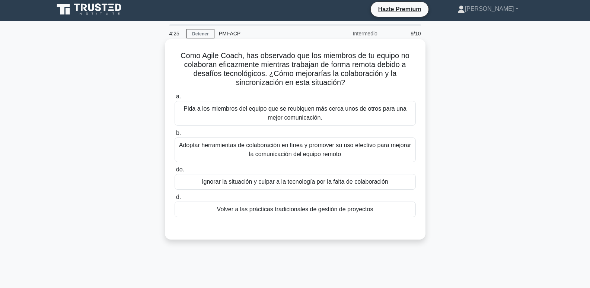
click at [264, 154] on font "Adoptar herramientas de colaboración en línea y promover su uso efectivo para m…" at bounding box center [295, 149] width 232 height 15
click at [175, 136] on input "b. Adoptar herramientas de colaboración en línea y promover su uso efectivo par…" at bounding box center [175, 133] width 0 height 5
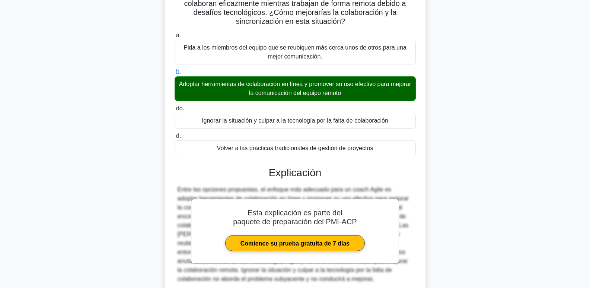
scroll to position [128, 0]
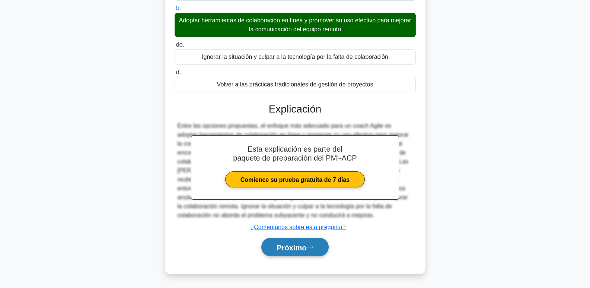
click at [311, 241] on button "Próximo" at bounding box center [295, 247] width 67 height 19
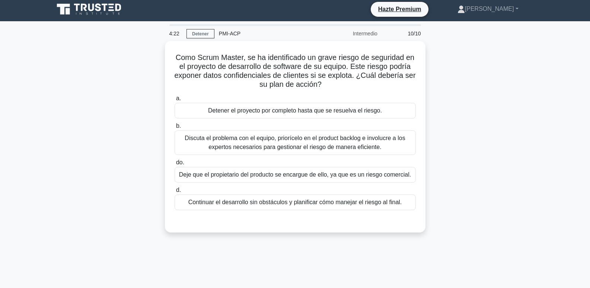
scroll to position [0, 0]
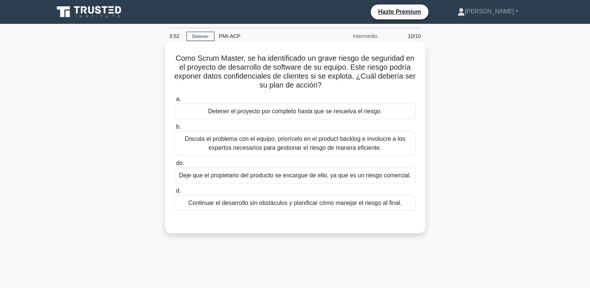
click at [298, 149] on font "Discuta el problema con el equipo, priorícelo en el product backlog e involucre…" at bounding box center [295, 143] width 221 height 15
click at [175, 129] on input "b. Discuta el problema con el equipo, priorícelo en el product backlog e involu…" at bounding box center [175, 126] width 0 height 5
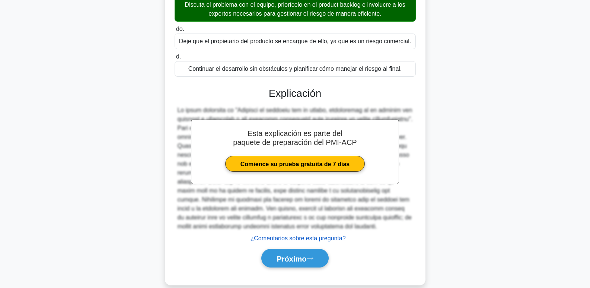
scroll to position [146, 0]
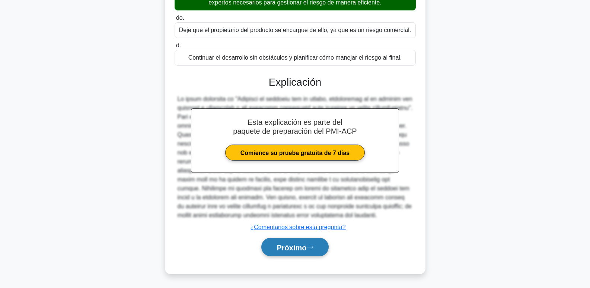
click at [301, 244] on font "Próximo" at bounding box center [292, 247] width 30 height 8
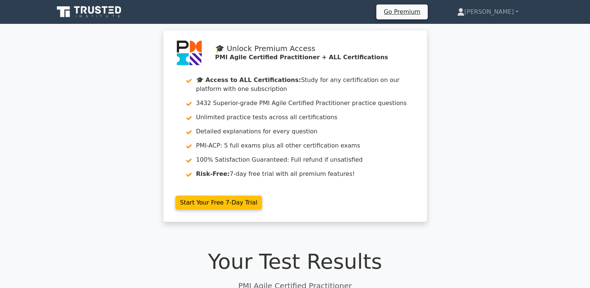
click at [94, 17] on icon at bounding box center [90, 12] width 72 height 14
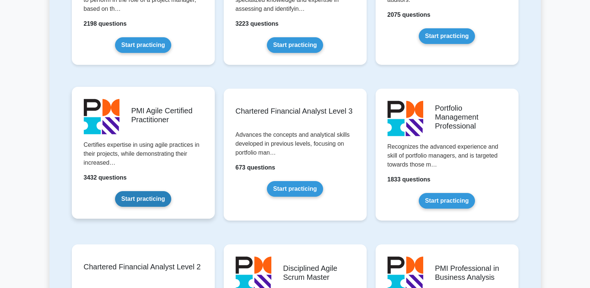
scroll to position [596, 0]
